Goal: Find specific page/section: Find specific page/section

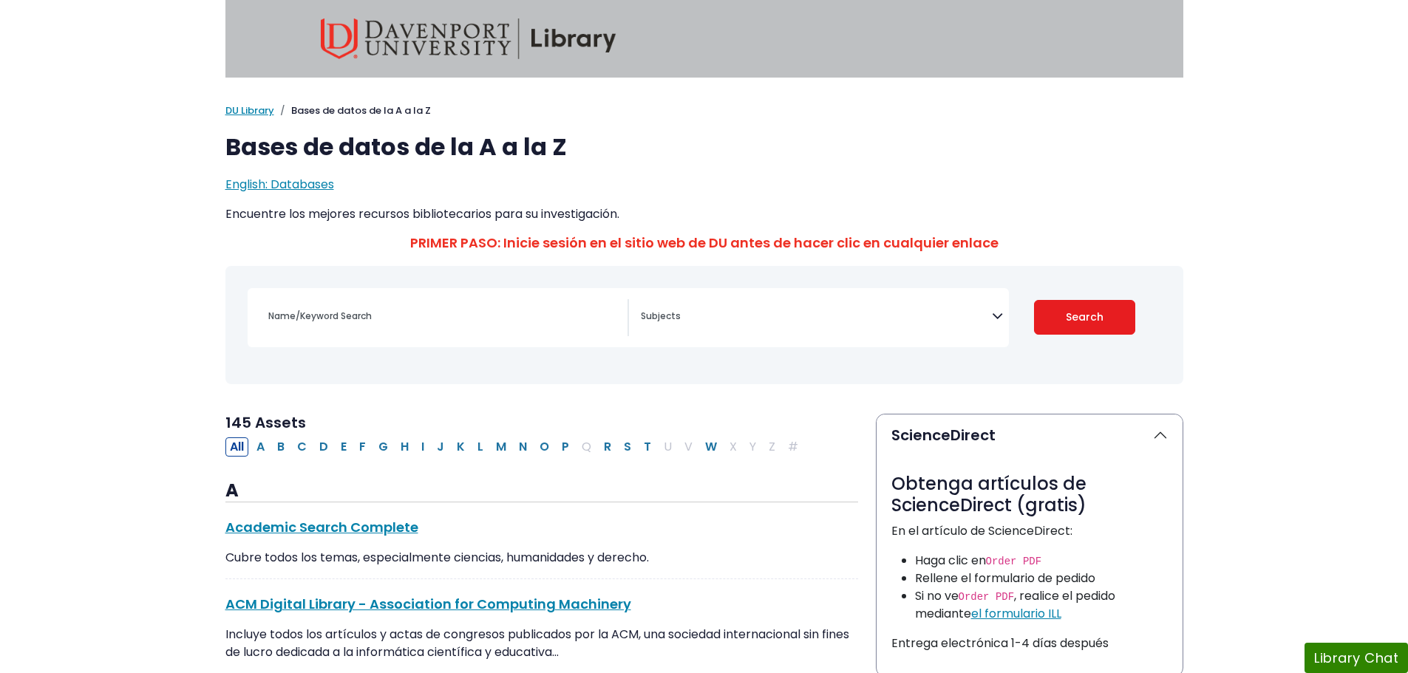
select select "Database Subject Filter"
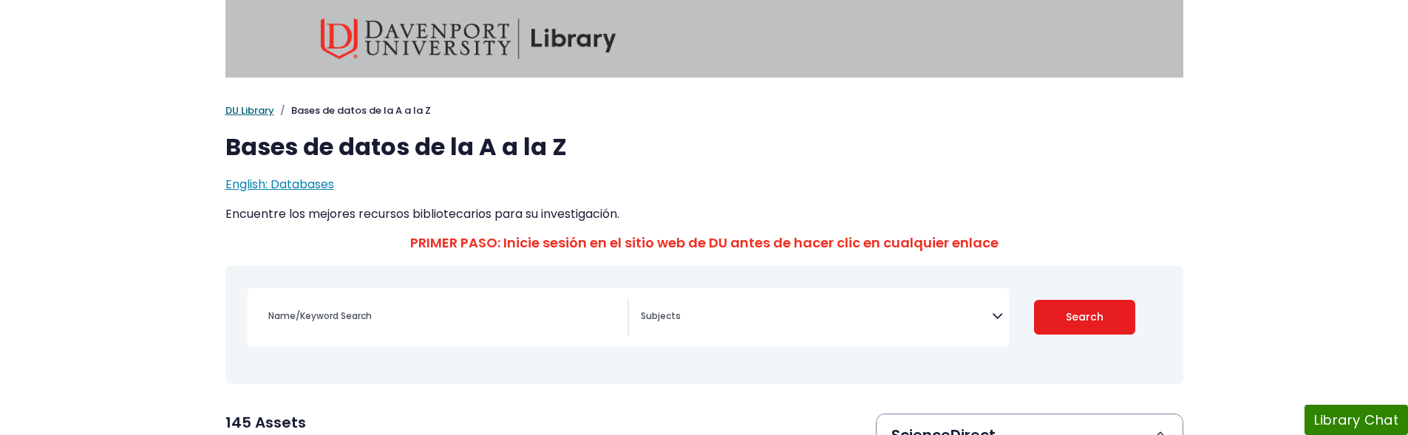
click at [248, 112] on link "DU Library" at bounding box center [249, 110] width 49 height 14
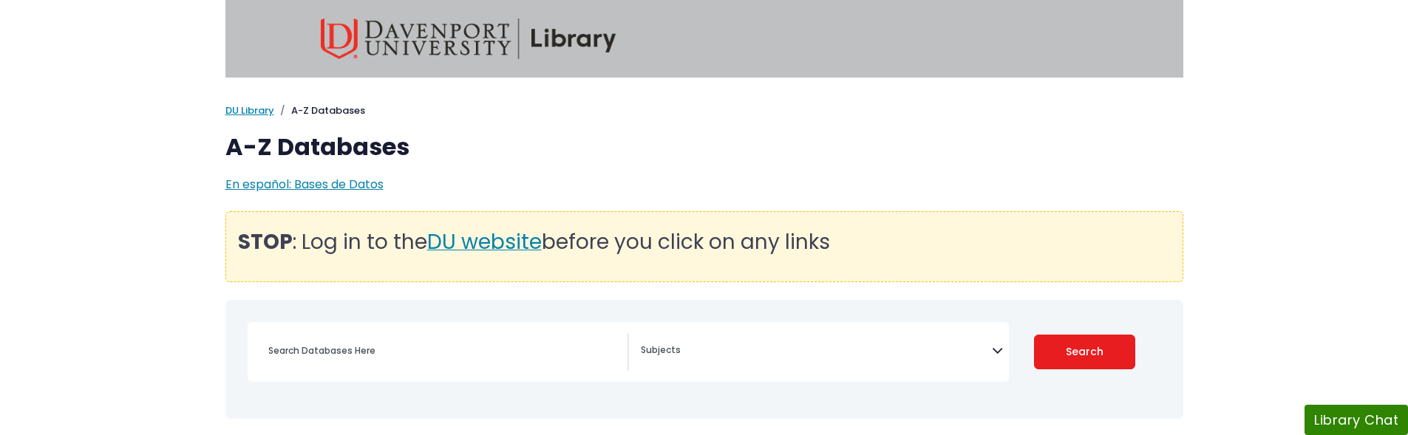
select select "Database Subject Filter"
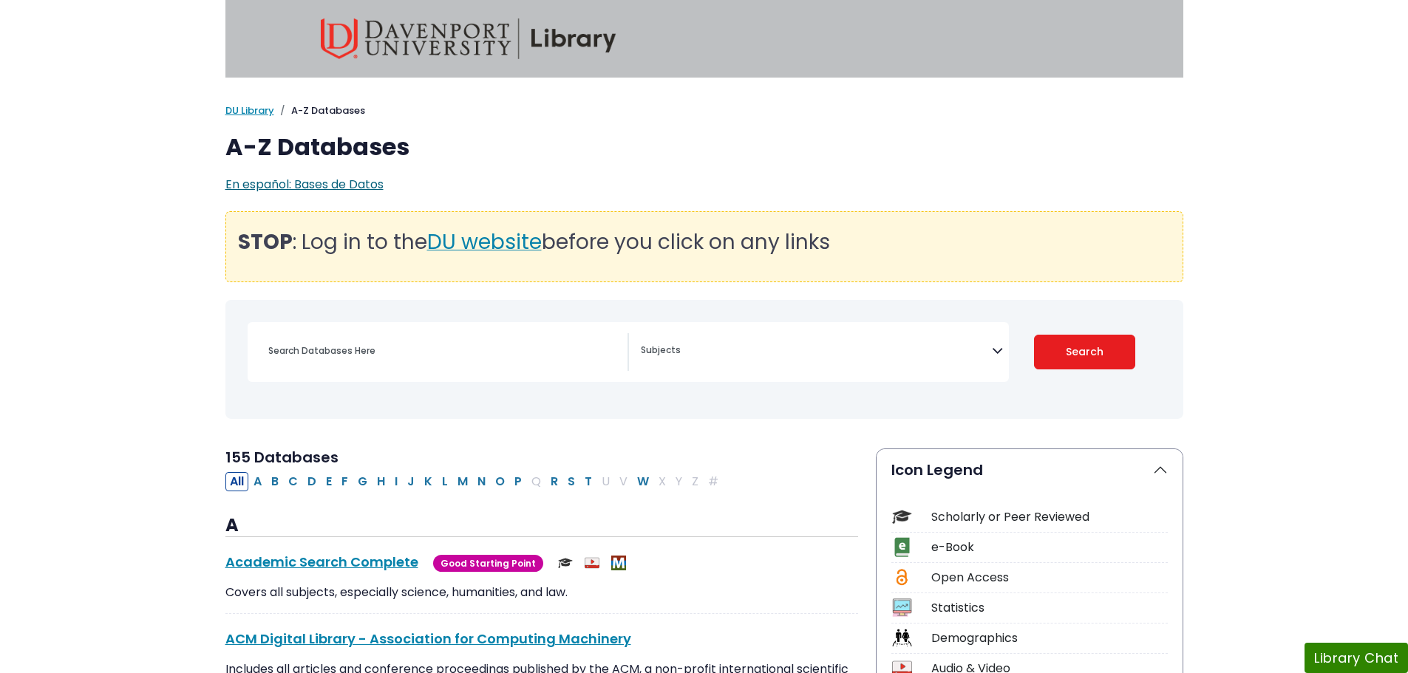
click at [356, 184] on span "En español: Bases de Datos" at bounding box center [304, 184] width 158 height 17
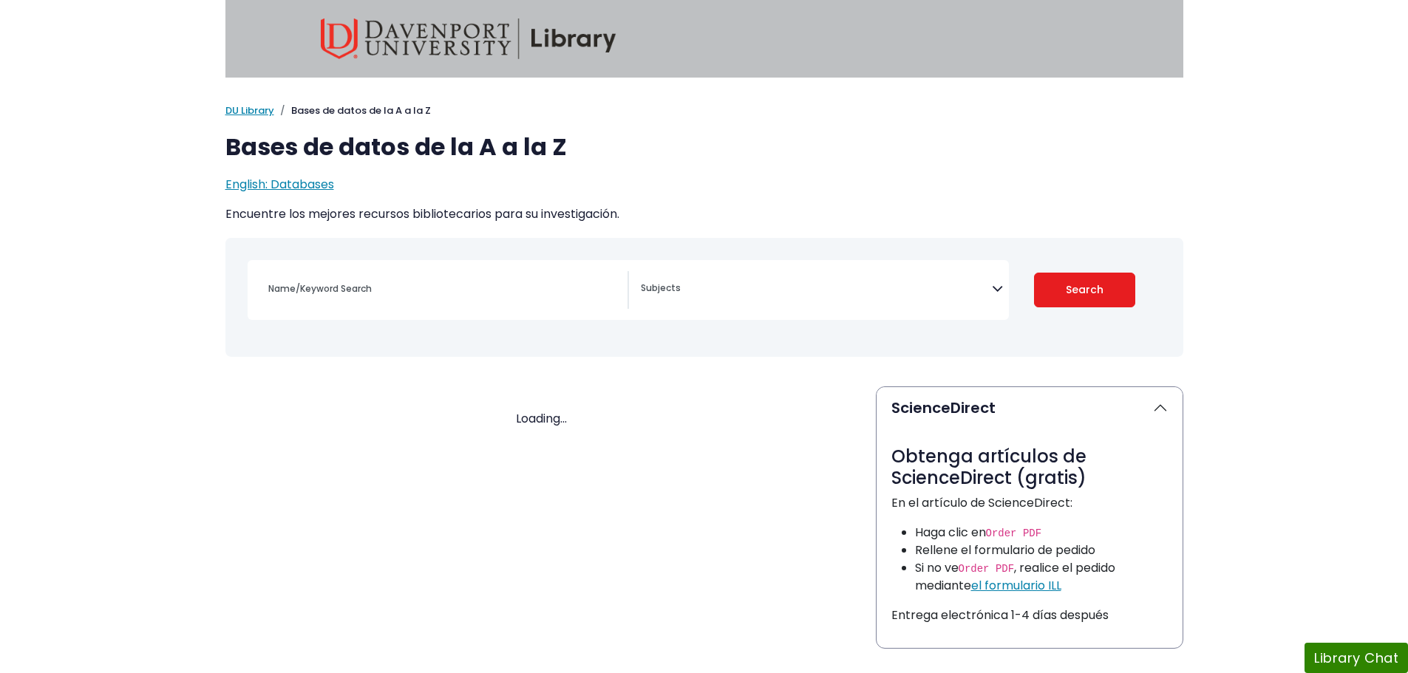
select select "Database Subject Filter"
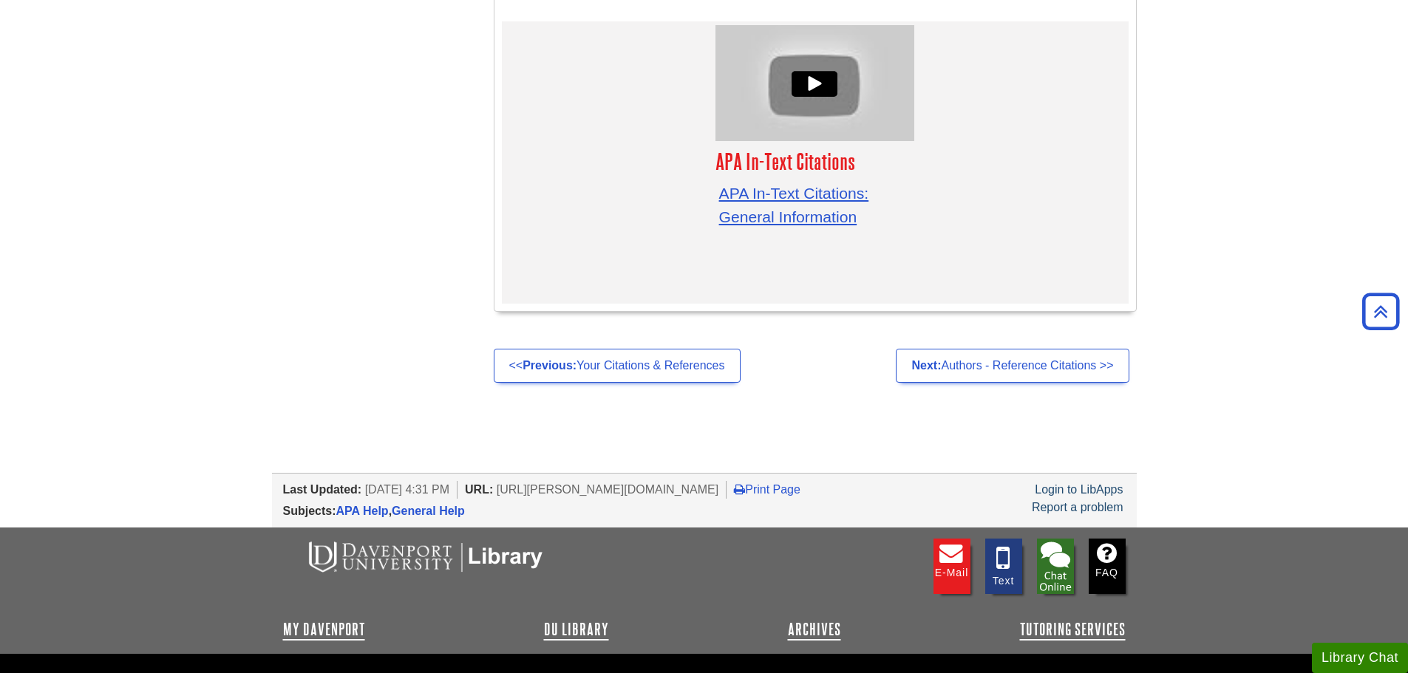
scroll to position [4794, 0]
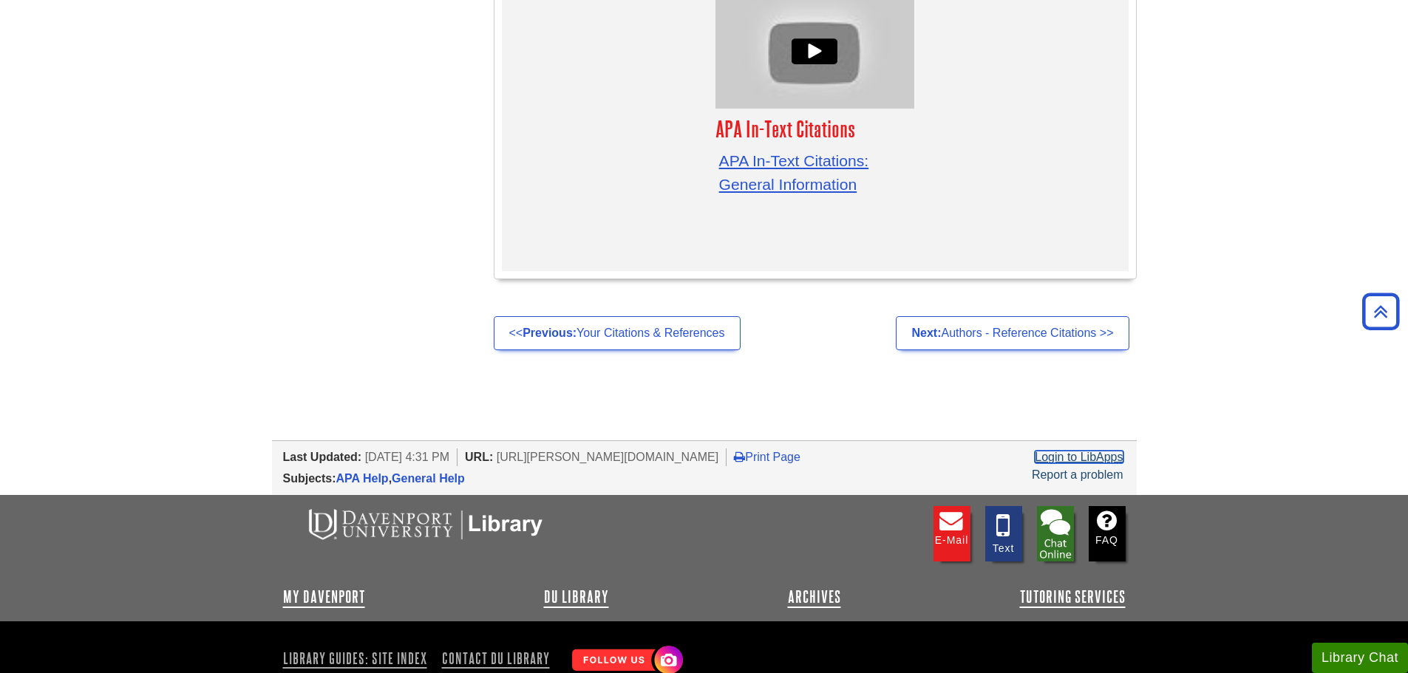
click at [1110, 451] on link "Login to LibApps" at bounding box center [1078, 457] width 88 height 13
